Goal: Book appointment/travel/reservation

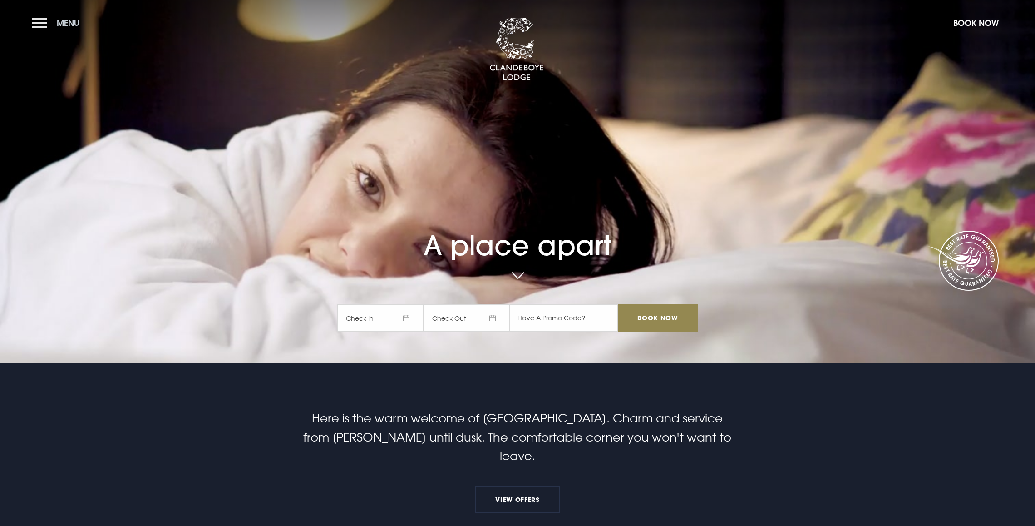
click at [43, 21] on button "Menu" at bounding box center [58, 23] width 52 height 20
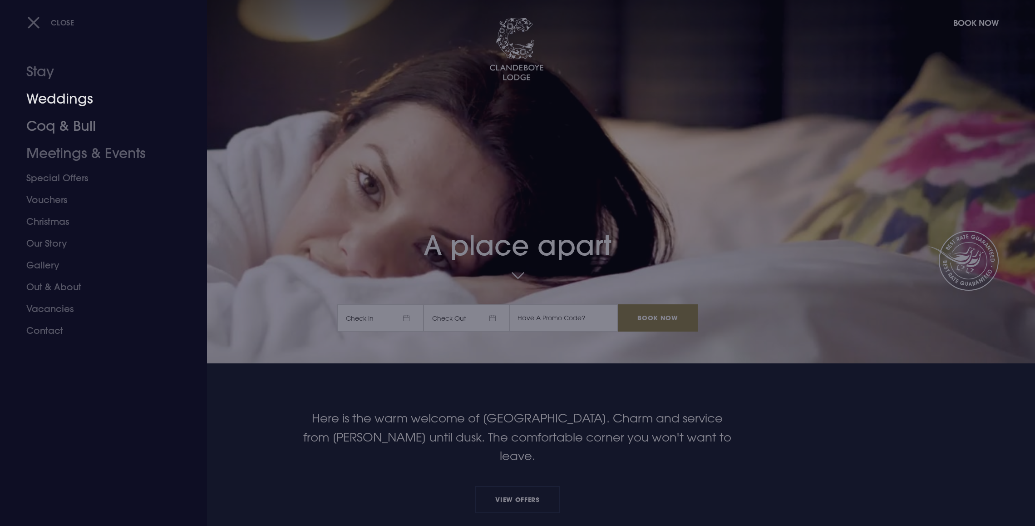
click at [63, 99] on link "Weddings" at bounding box center [98, 98] width 144 height 27
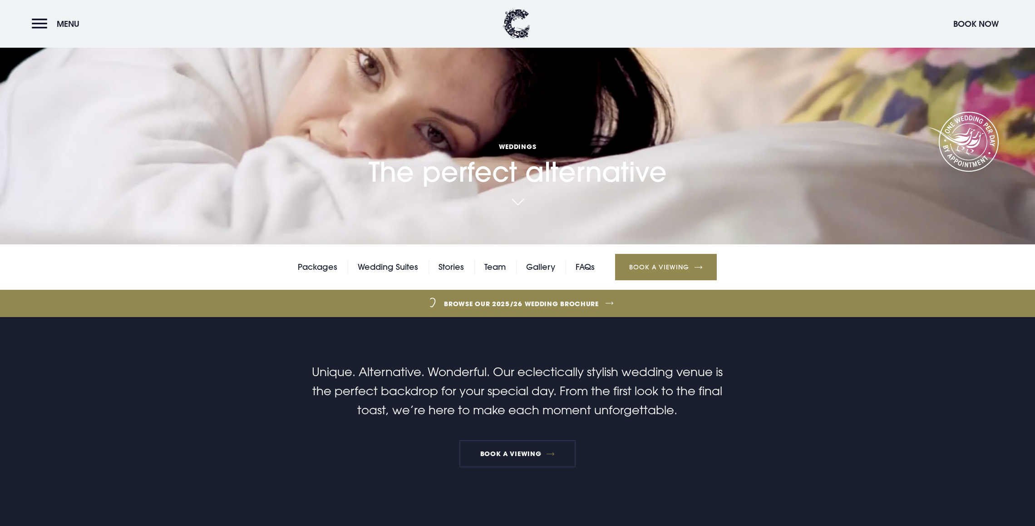
scroll to position [123, 0]
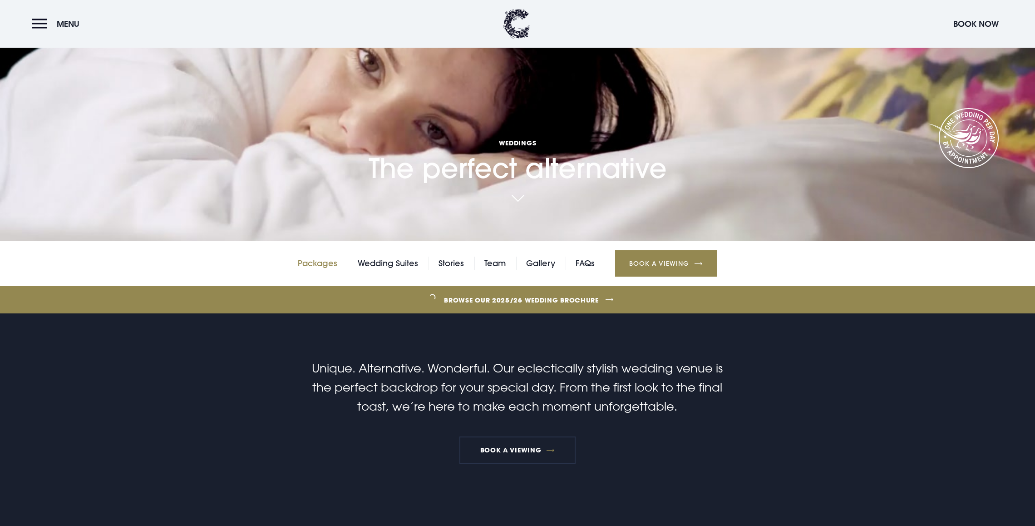
click at [323, 264] on link "Packages" at bounding box center [318, 264] width 40 height 14
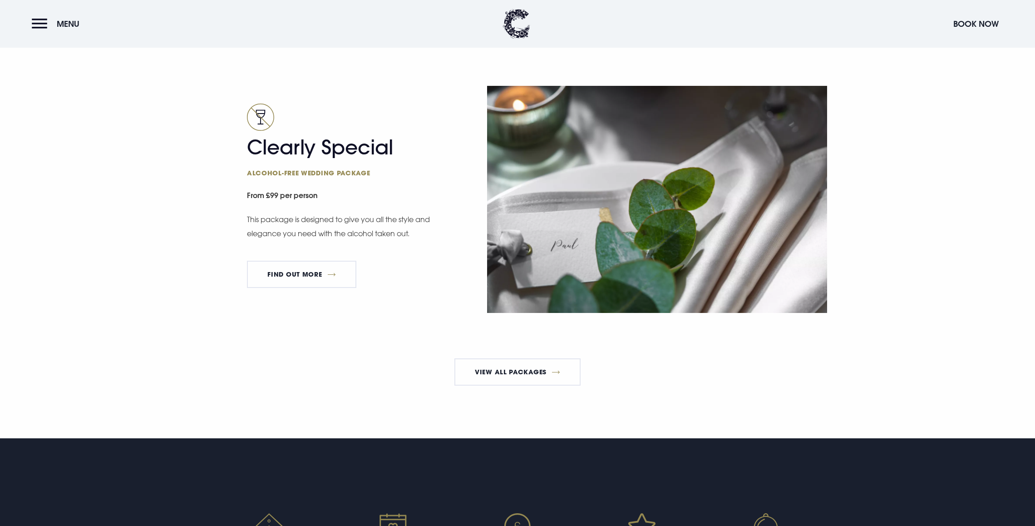
scroll to position [1702, 0]
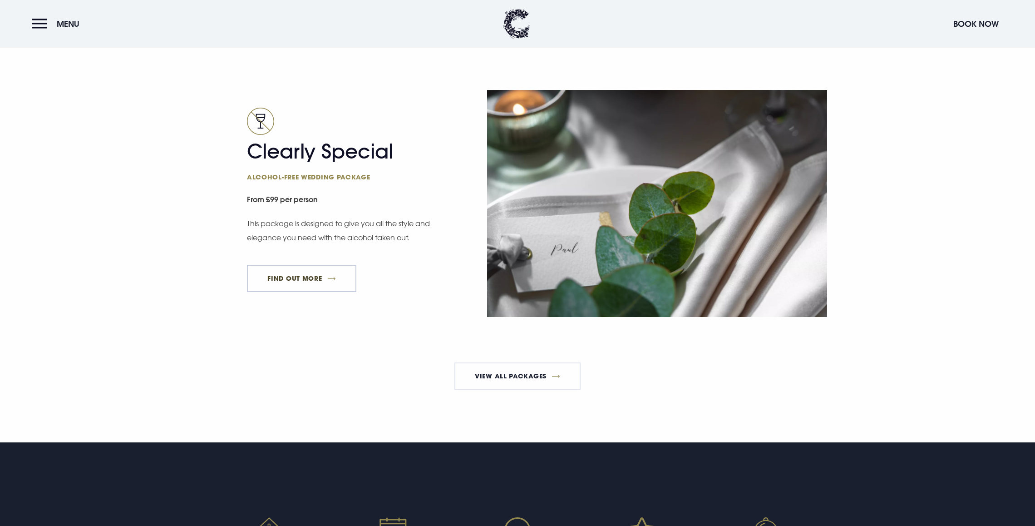
click at [313, 283] on link "FIND OUT MORE" at bounding box center [301, 278] width 109 height 27
click at [38, 24] on button "Menu" at bounding box center [58, 24] width 52 height 20
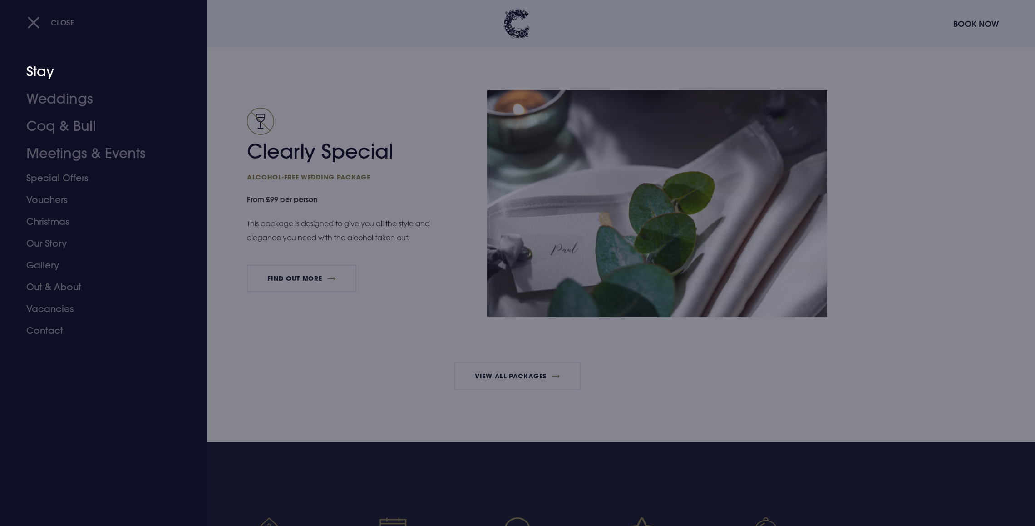
click at [43, 76] on link "Stay" at bounding box center [98, 71] width 144 height 27
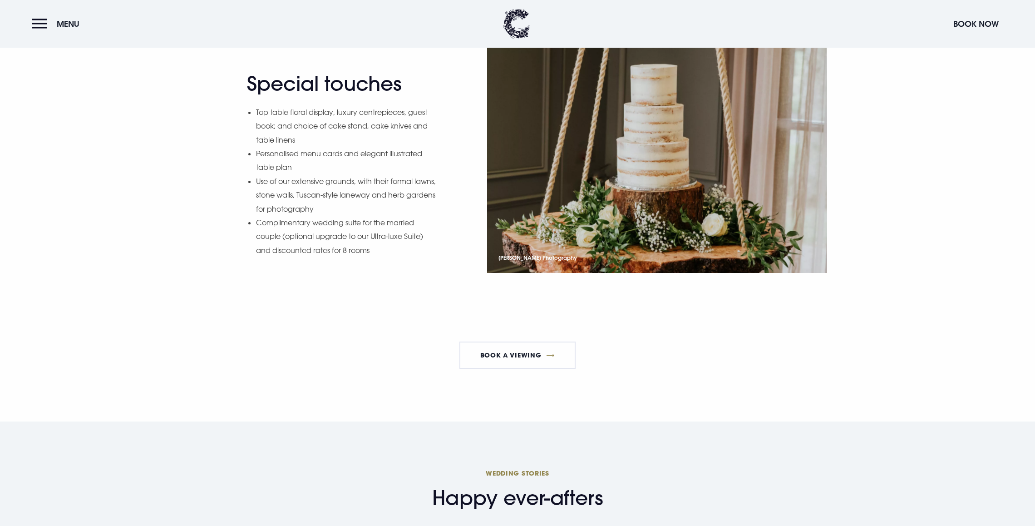
scroll to position [1345, 0]
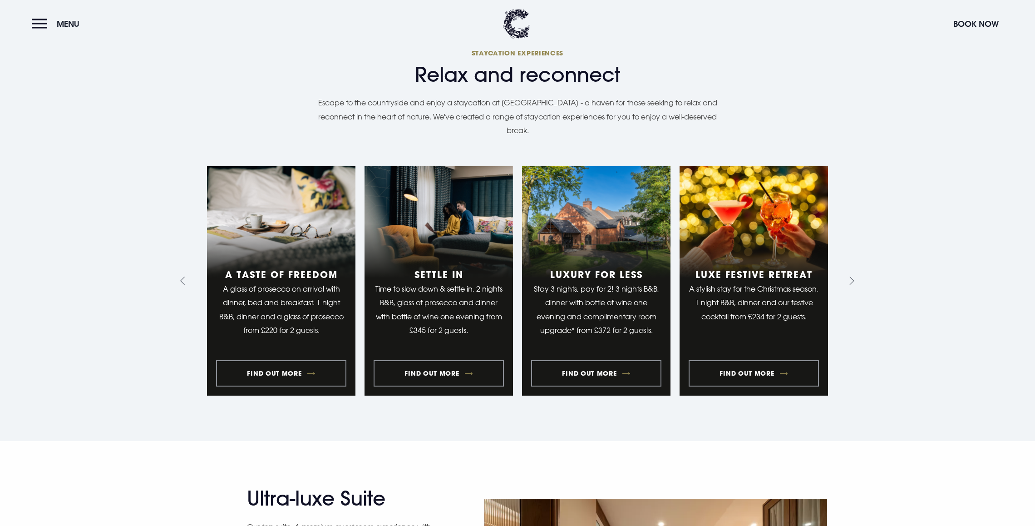
scroll to position [647, 0]
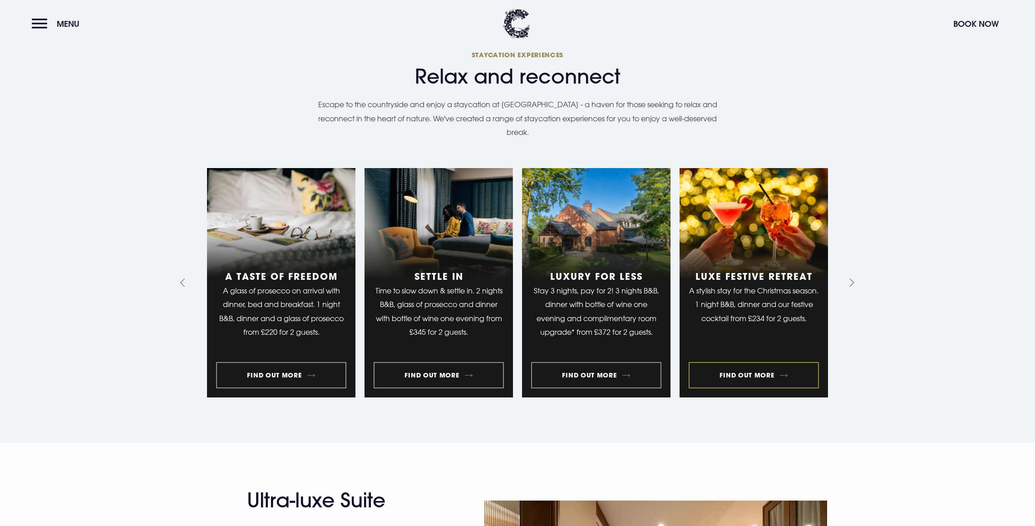
click at [736, 376] on link "4 of 10" at bounding box center [754, 282] width 149 height 229
